Goal: Navigation & Orientation: Find specific page/section

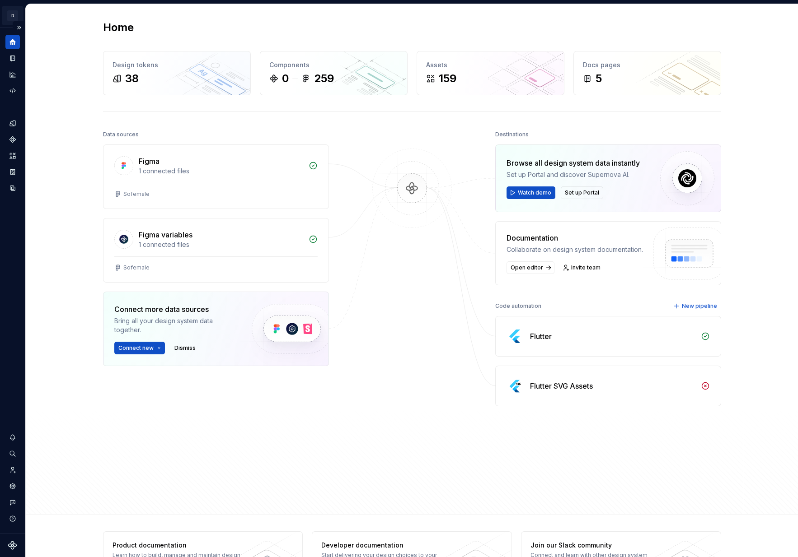
click at [14, 20] on html "↑ D Sofemale D Design system data Home Design tokens 38 Components 0 259 Assets…" at bounding box center [399, 278] width 798 height 557
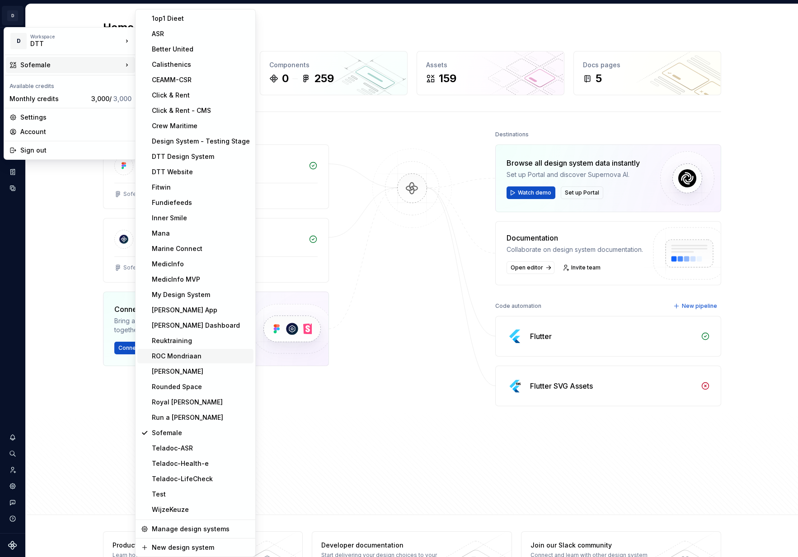
click at [196, 354] on div "ROC Mondriaan" at bounding box center [201, 356] width 98 height 9
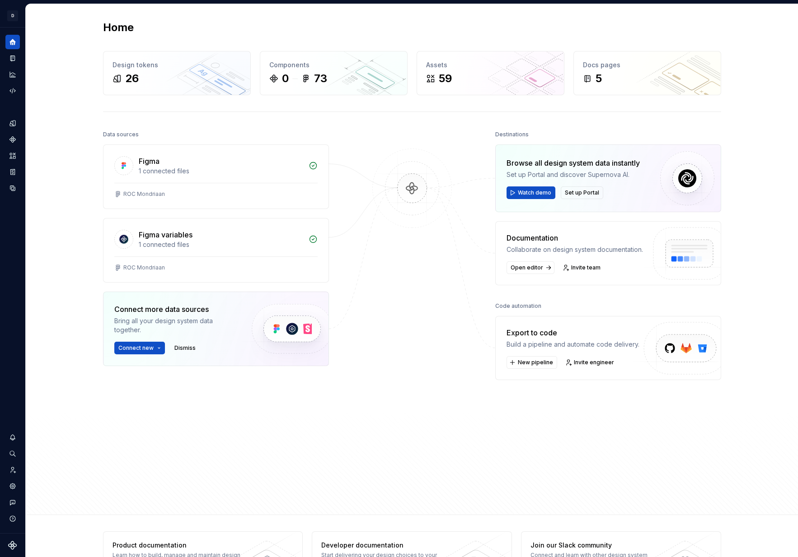
click at [55, 102] on div "Home Design tokens 26 Components 0 73 Assets 59 Docs pages 5 Data sources Figma…" at bounding box center [412, 259] width 772 height 511
click at [12, 122] on icon "Design tokens" at bounding box center [13, 123] width 8 height 8
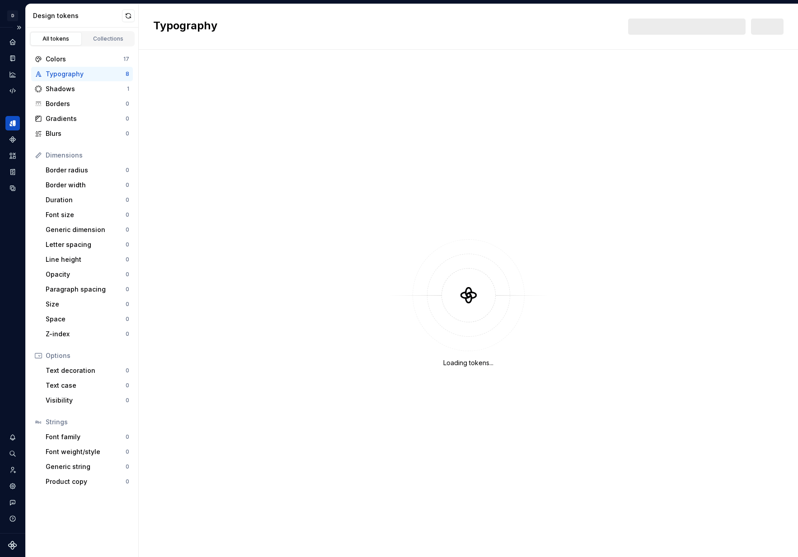
click at [20, 27] on button "Expand sidebar" at bounding box center [19, 27] width 13 height 13
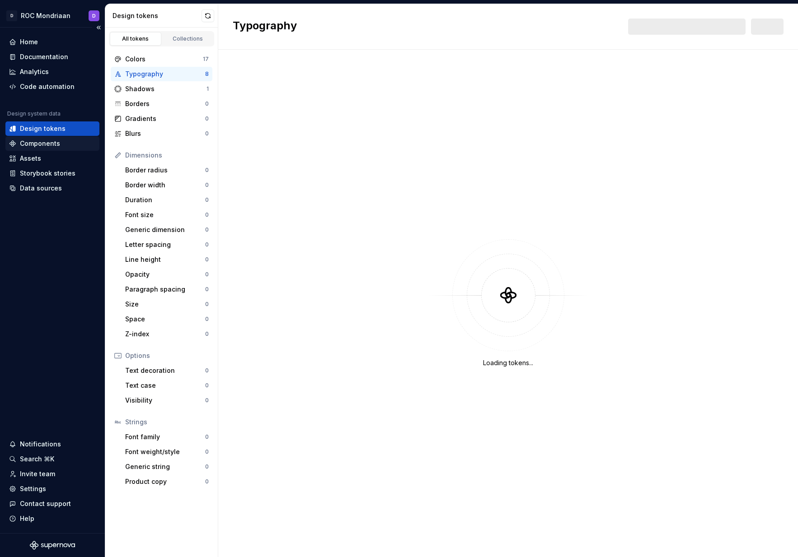
click at [54, 145] on div "Components" at bounding box center [40, 143] width 40 height 9
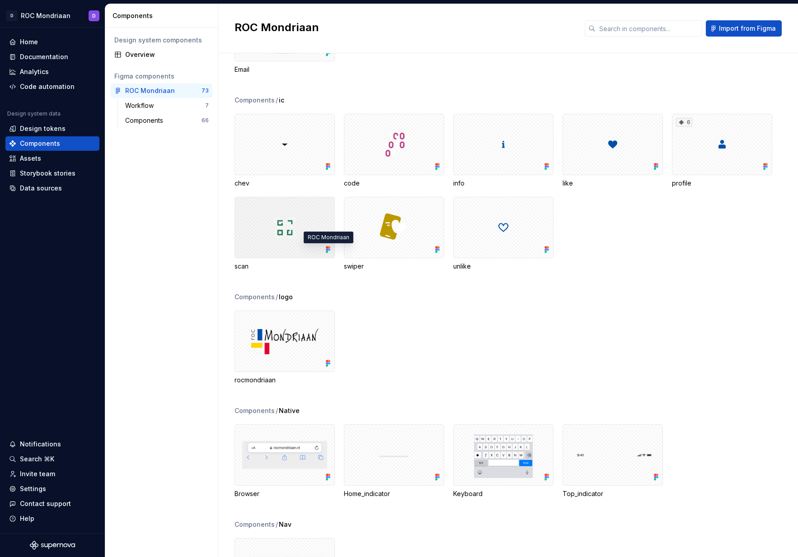
scroll to position [1430, 0]
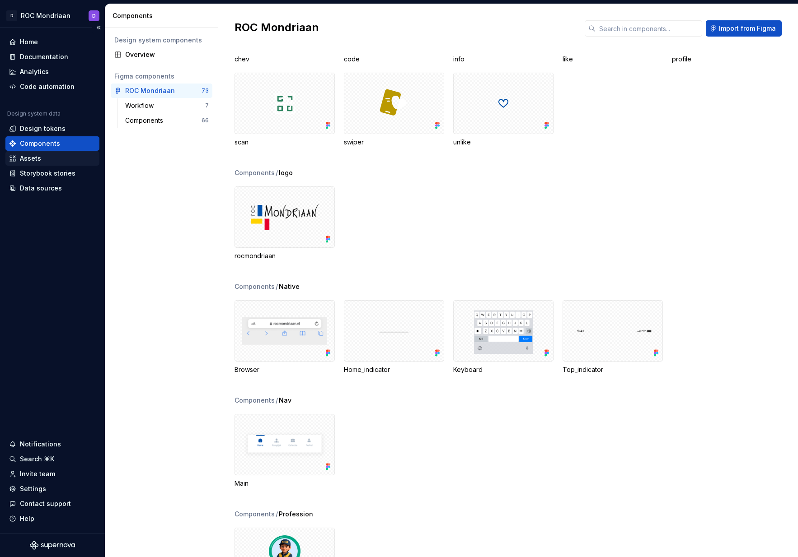
click at [52, 164] on div "Assets" at bounding box center [52, 158] width 94 height 14
